Goal: Find specific fact: Find specific page/section

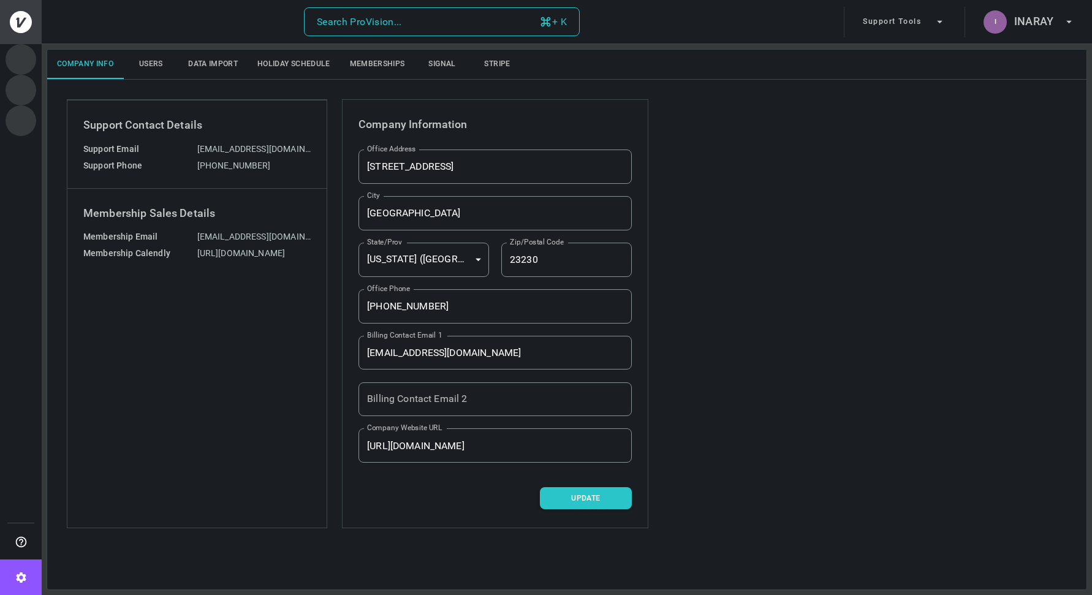
click at [341, 21] on div "Search ProVision..." at bounding box center [359, 21] width 85 height 17
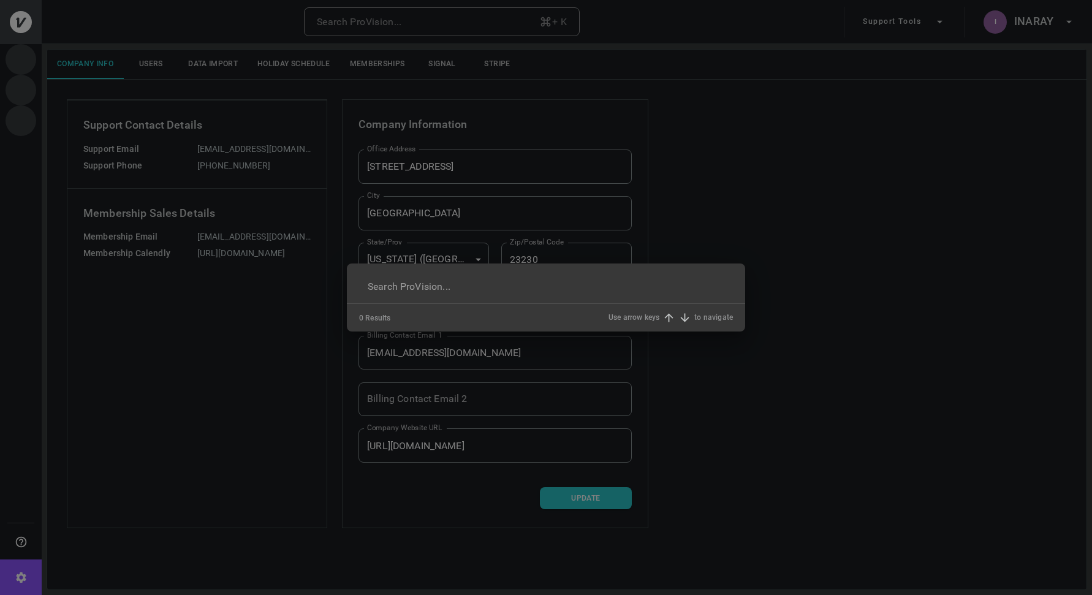
click at [1075, 23] on div "​ 0 Results Use arrow keys to navigate" at bounding box center [546, 297] width 1092 height 595
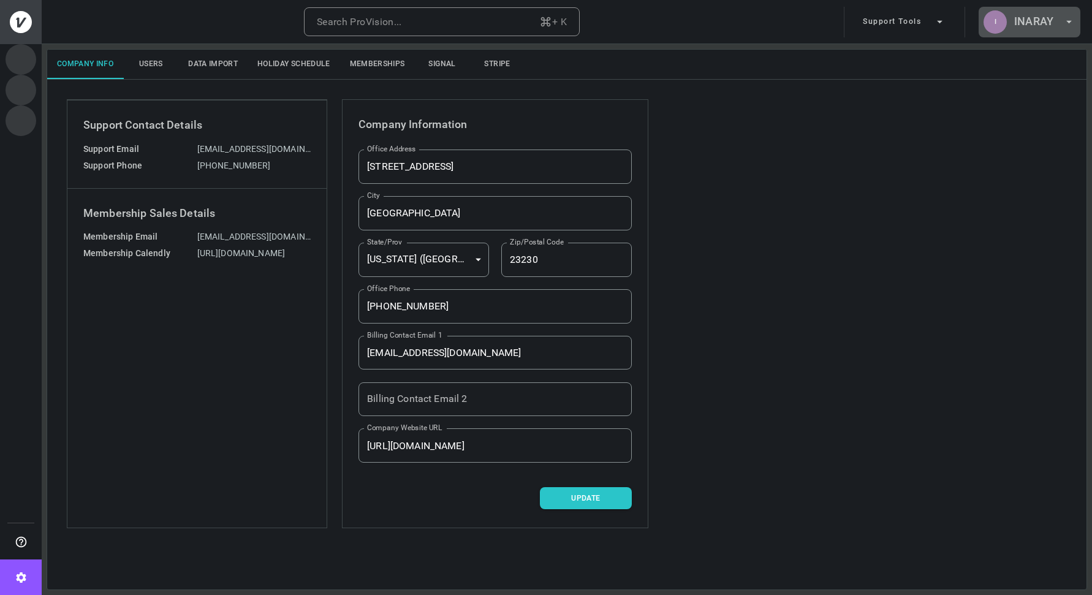
click at [1054, 23] on button "I INARAY" at bounding box center [1030, 22] width 102 height 31
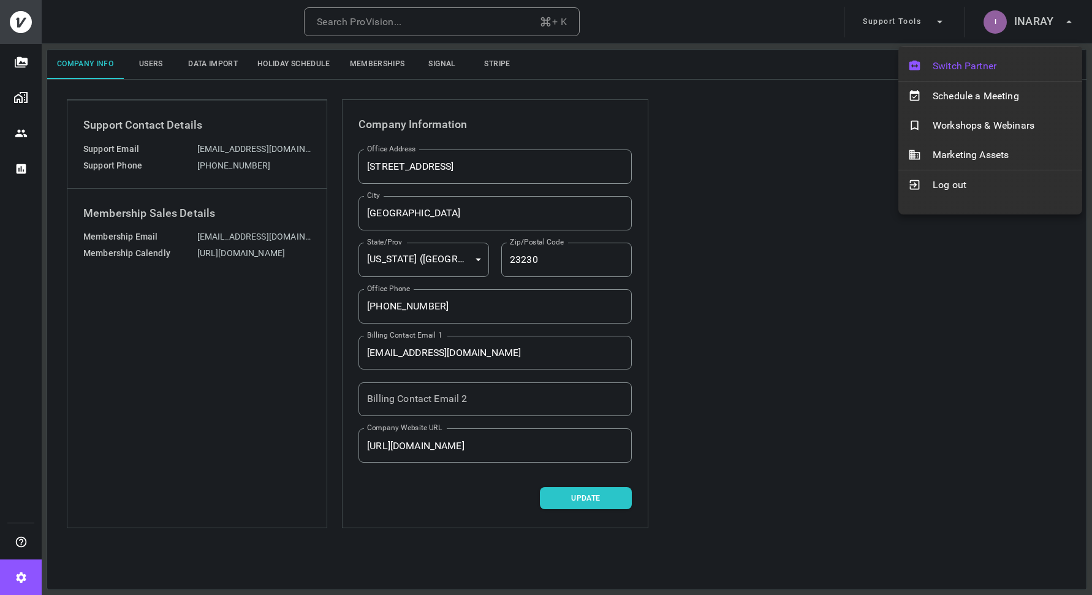
click at [985, 67] on span "Switch Partner" at bounding box center [1003, 66] width 140 height 15
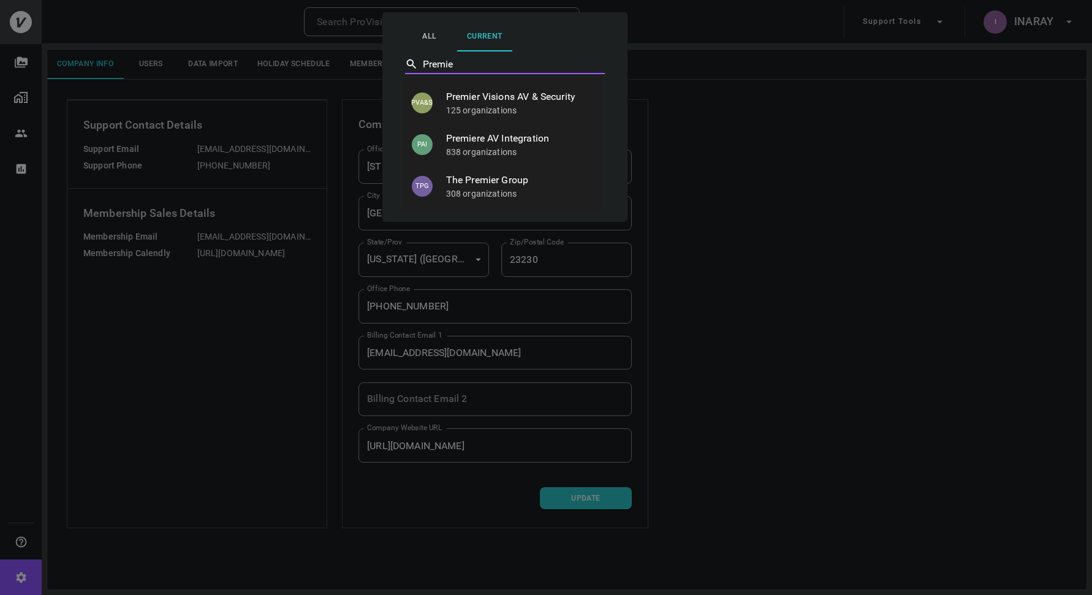
type input "Premier"
click at [552, 112] on p "125 organizations" at bounding box center [519, 110] width 146 height 12
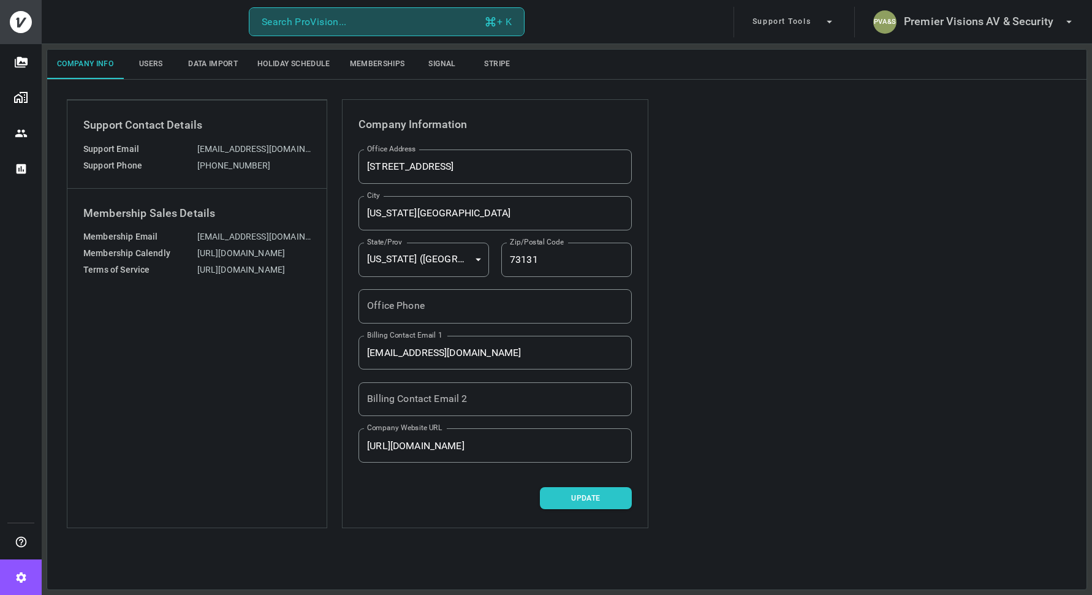
click at [367, 20] on button "Search ProVision... + K" at bounding box center [387, 21] width 276 height 29
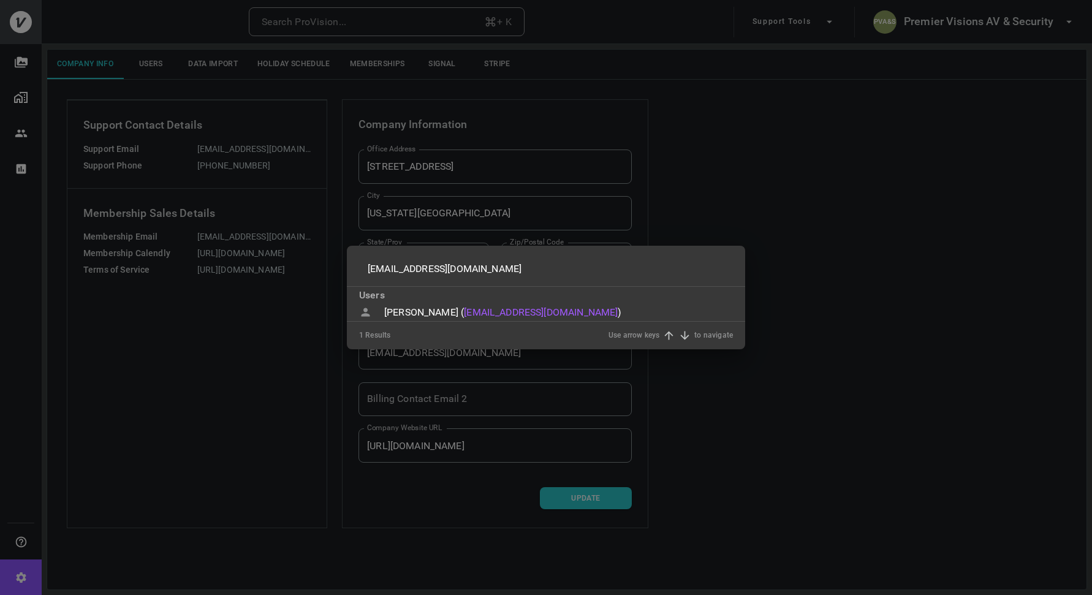
type input "[EMAIL_ADDRESS][DOMAIN_NAME]"
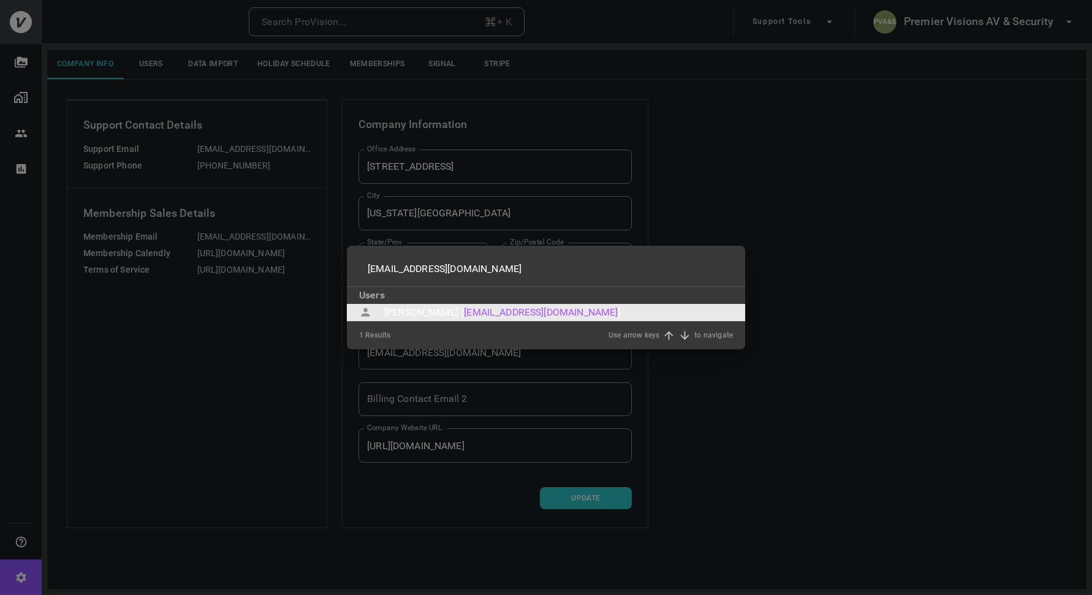
click at [437, 314] on div "[PERSON_NAME] (" at bounding box center [424, 312] width 80 height 15
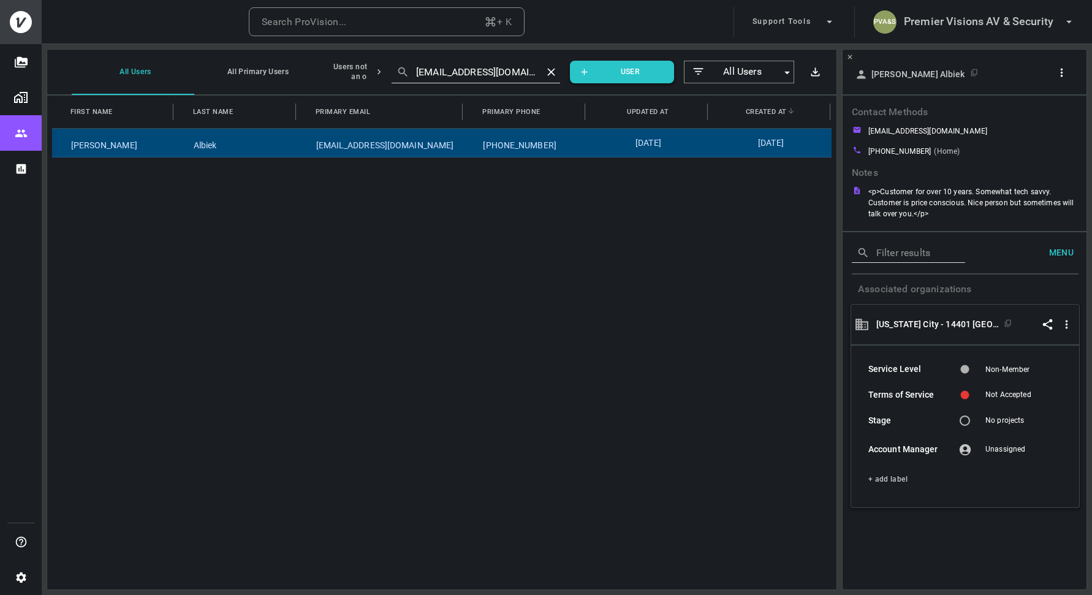
click at [1064, 74] on icon "button" at bounding box center [1062, 72] width 13 height 13
click at [1051, 118] on p "Copy Client ID" at bounding box center [1041, 117] width 61 height 15
